Goal: Obtain resource: Obtain resource

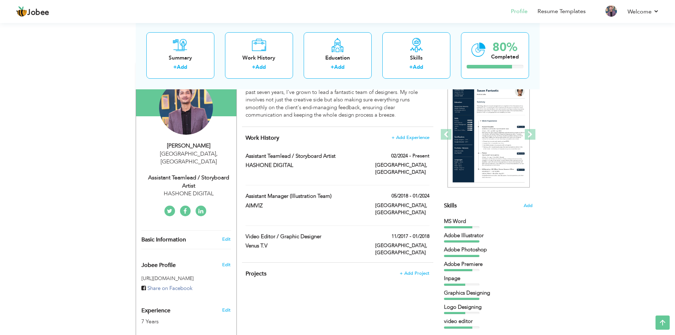
scroll to position [35, 0]
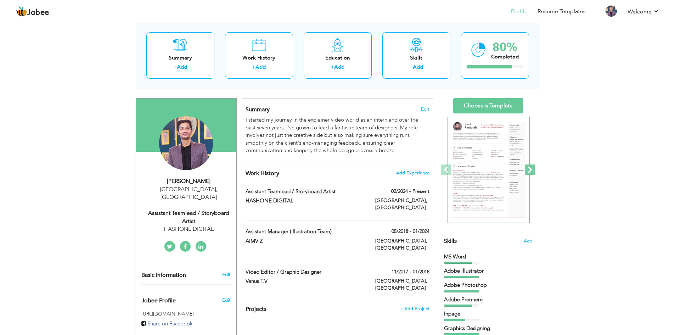
click at [529, 168] on span at bounding box center [530, 170] width 11 height 11
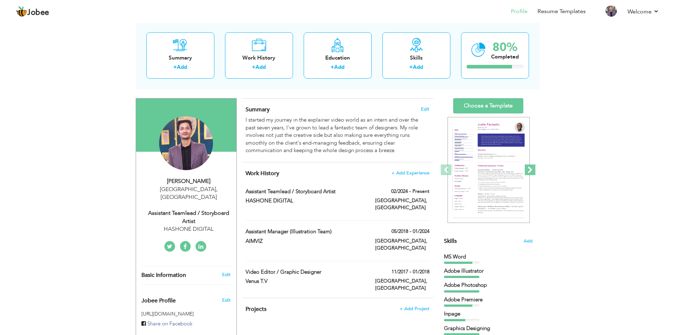
click at [529, 168] on span at bounding box center [530, 170] width 11 height 11
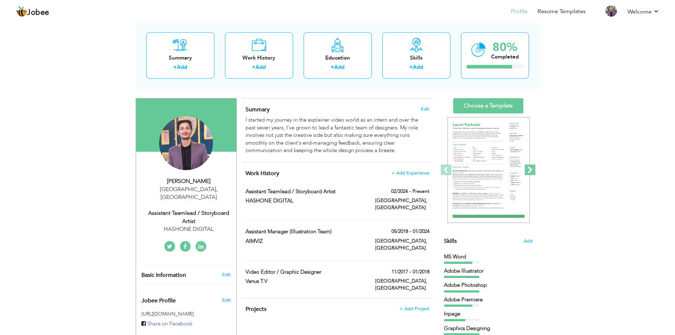
click at [529, 168] on span at bounding box center [530, 170] width 11 height 11
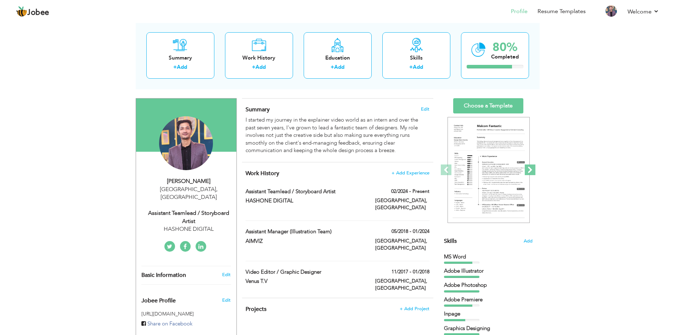
click at [529, 168] on span at bounding box center [530, 170] width 11 height 11
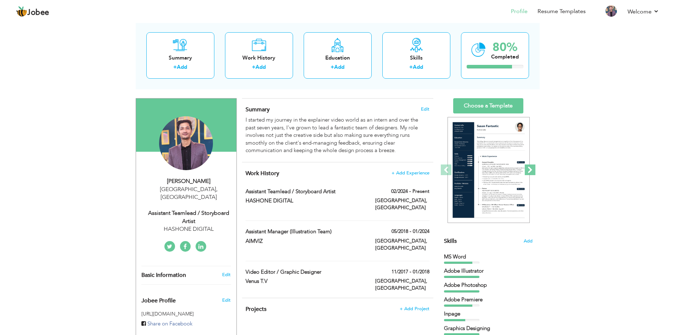
click at [529, 168] on span at bounding box center [530, 170] width 11 height 11
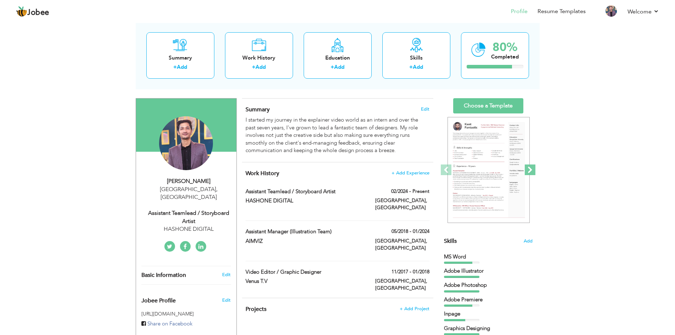
click at [529, 168] on span at bounding box center [530, 170] width 11 height 11
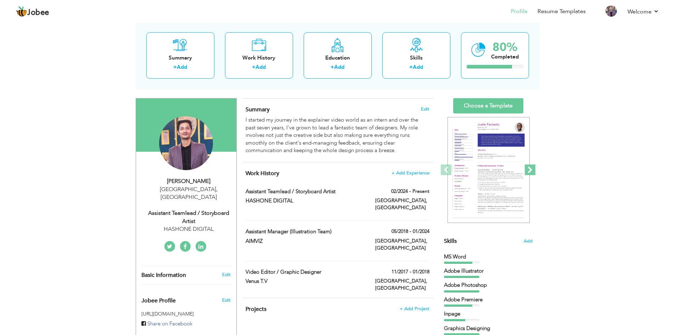
click at [529, 168] on span at bounding box center [530, 170] width 11 height 11
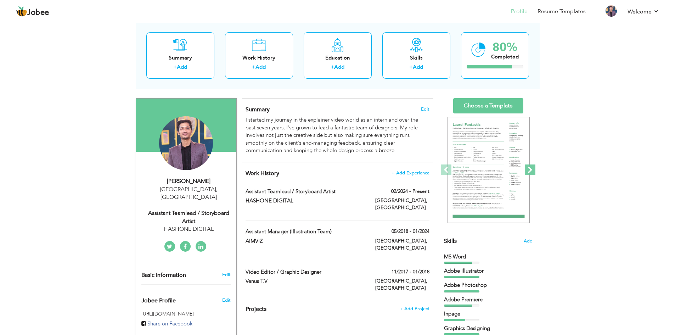
click at [529, 168] on span at bounding box center [530, 170] width 11 height 11
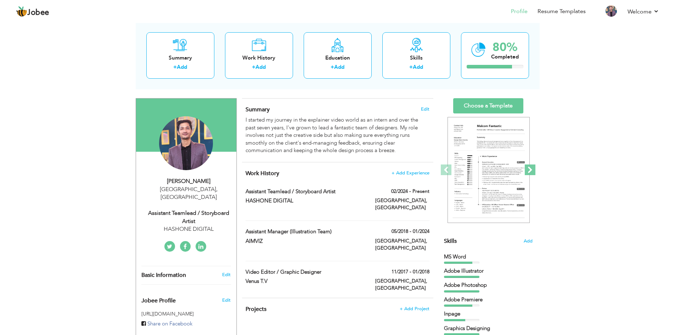
click at [529, 168] on span at bounding box center [530, 170] width 11 height 11
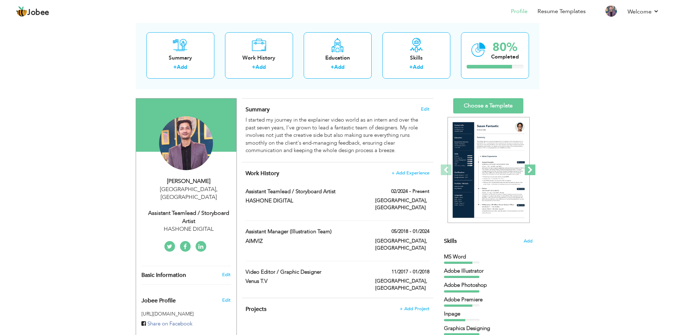
click at [529, 168] on span at bounding box center [530, 170] width 11 height 11
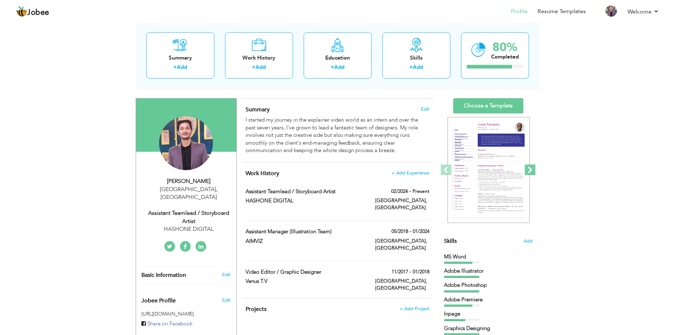
click at [529, 168] on span at bounding box center [530, 170] width 11 height 11
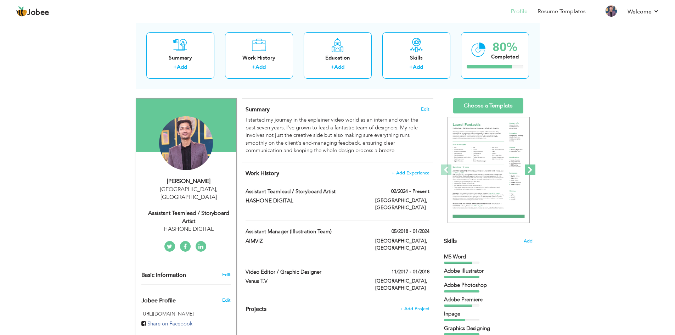
click at [529, 168] on span at bounding box center [530, 170] width 11 height 11
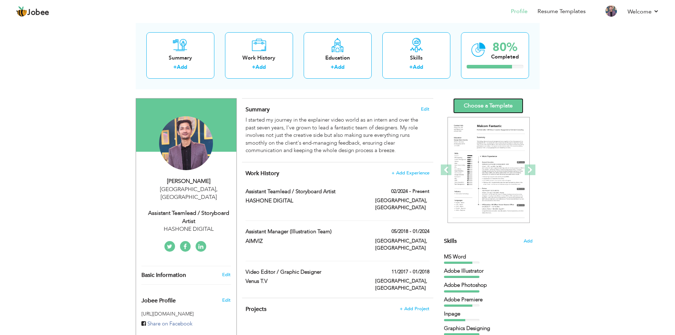
click at [505, 106] on link "Choose a Template" at bounding box center [489, 105] width 70 height 15
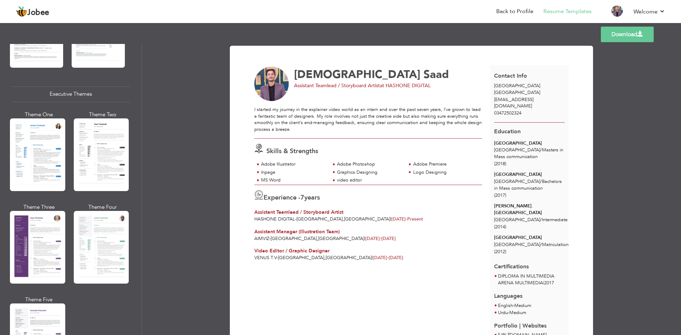
scroll to position [496, 0]
click at [51, 227] on div at bounding box center [37, 247] width 55 height 73
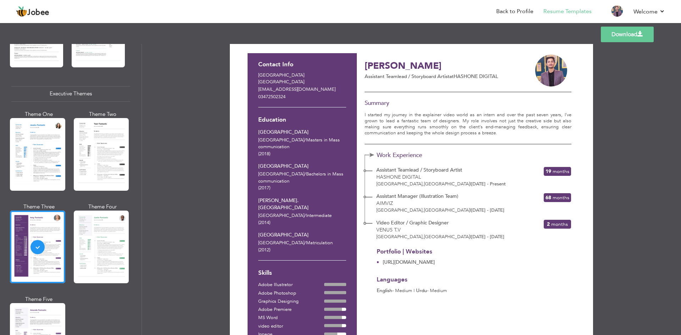
scroll to position [0, 0]
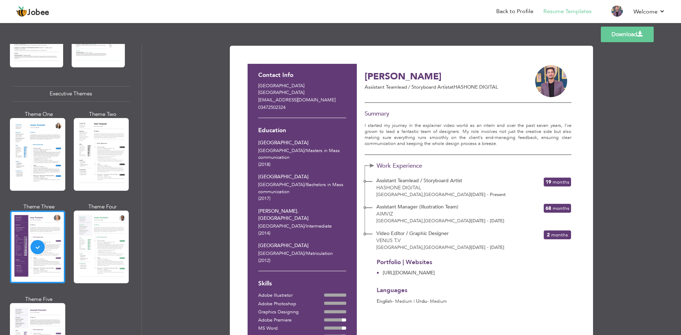
click at [638, 37] on link "Download" at bounding box center [627, 35] width 53 height 16
click at [639, 32] on span at bounding box center [640, 34] width 6 height 6
click at [649, 88] on div "Download Contact Info Karachi Pakistan saad.hashmat24@gmail.com 03472502324 Edu…" at bounding box center [411, 189] width 539 height 291
click at [516, 11] on link "Back to Profile" at bounding box center [514, 11] width 37 height 8
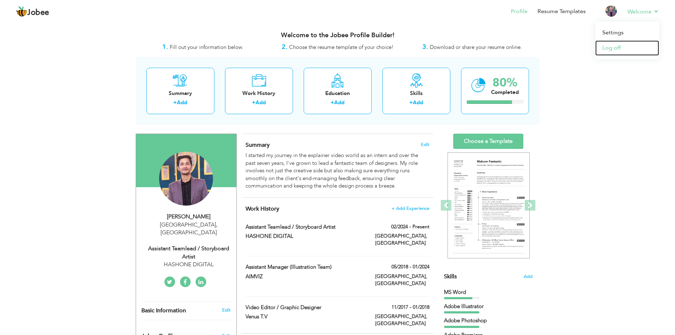
click at [620, 45] on link "Log off" at bounding box center [628, 47] width 64 height 15
